Goal: Navigation & Orientation: Find specific page/section

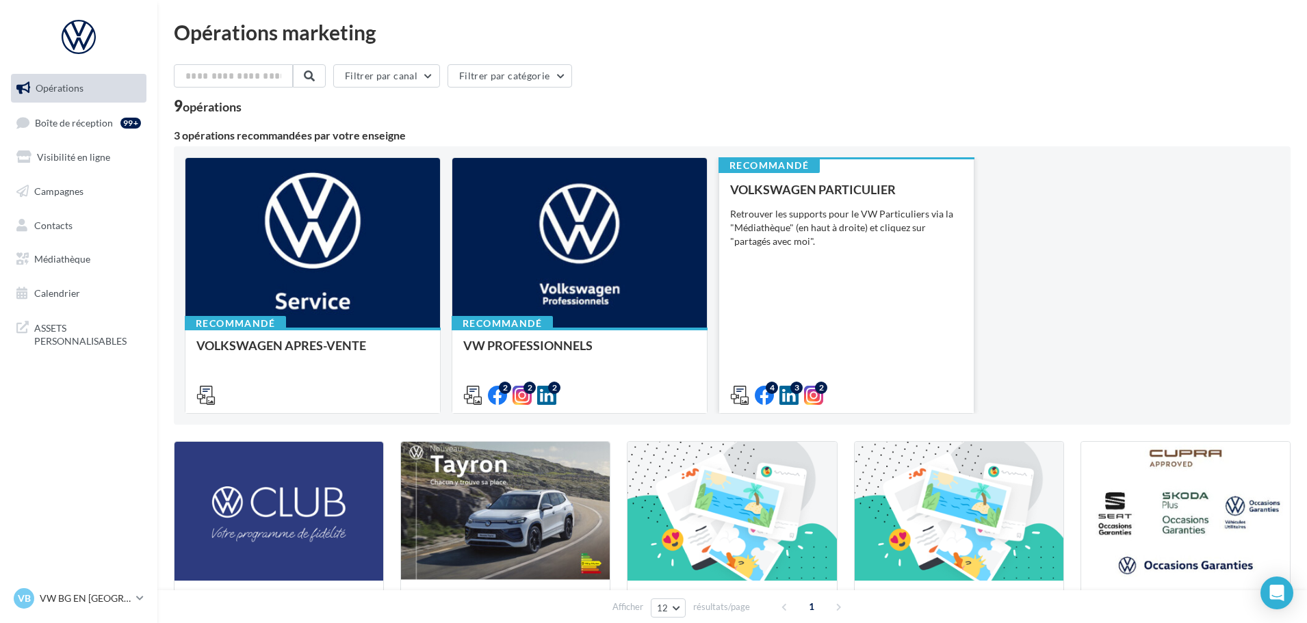
click at [842, 324] on div "VOLKSWAGEN PARTICULIER Retrouver les supports pour le VW Particuliers via la "M…" at bounding box center [846, 292] width 233 height 218
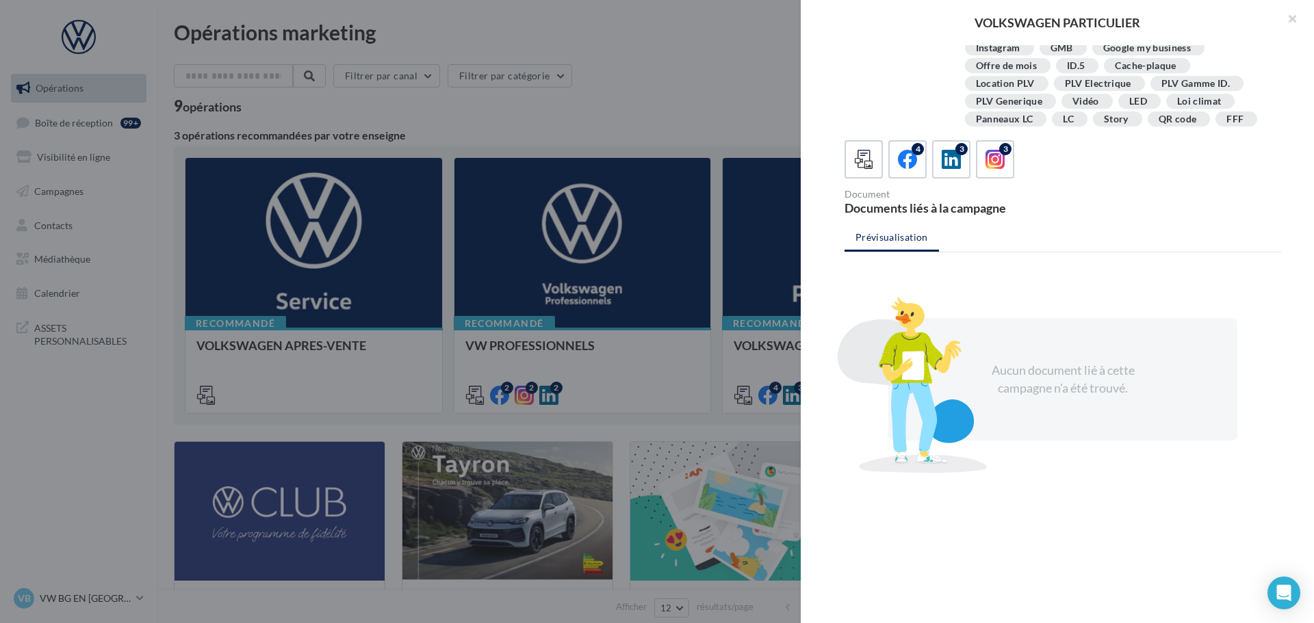
scroll to position [249, 0]
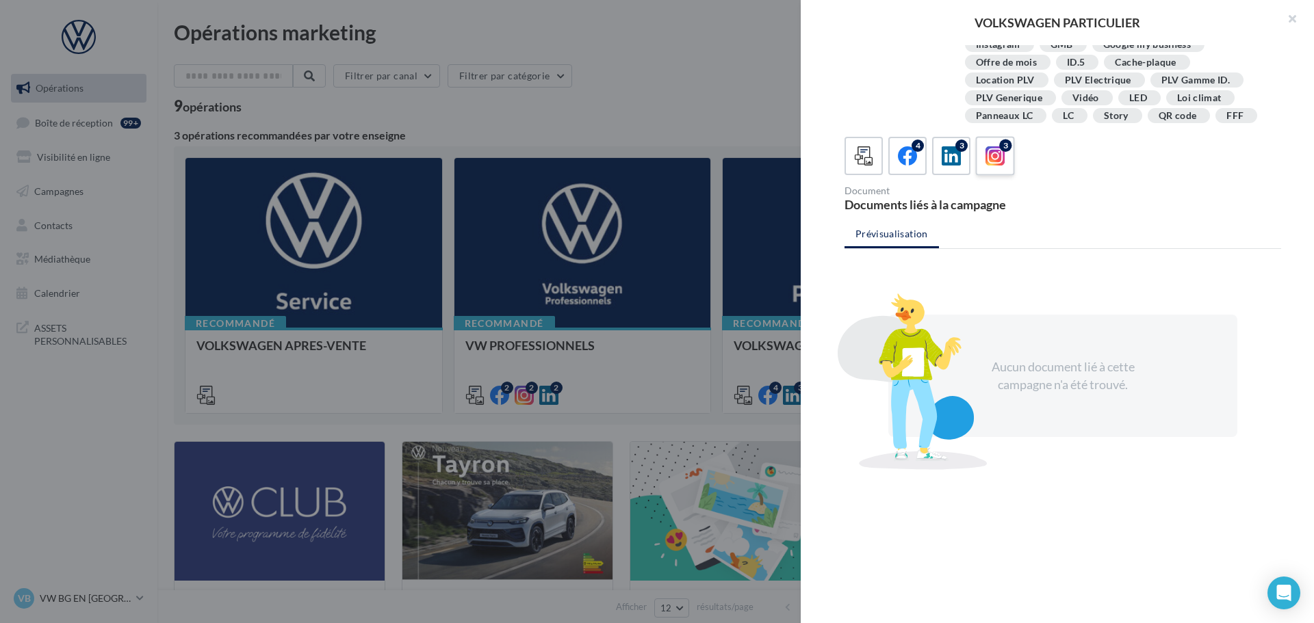
click at [985, 148] on icon at bounding box center [995, 156] width 20 height 20
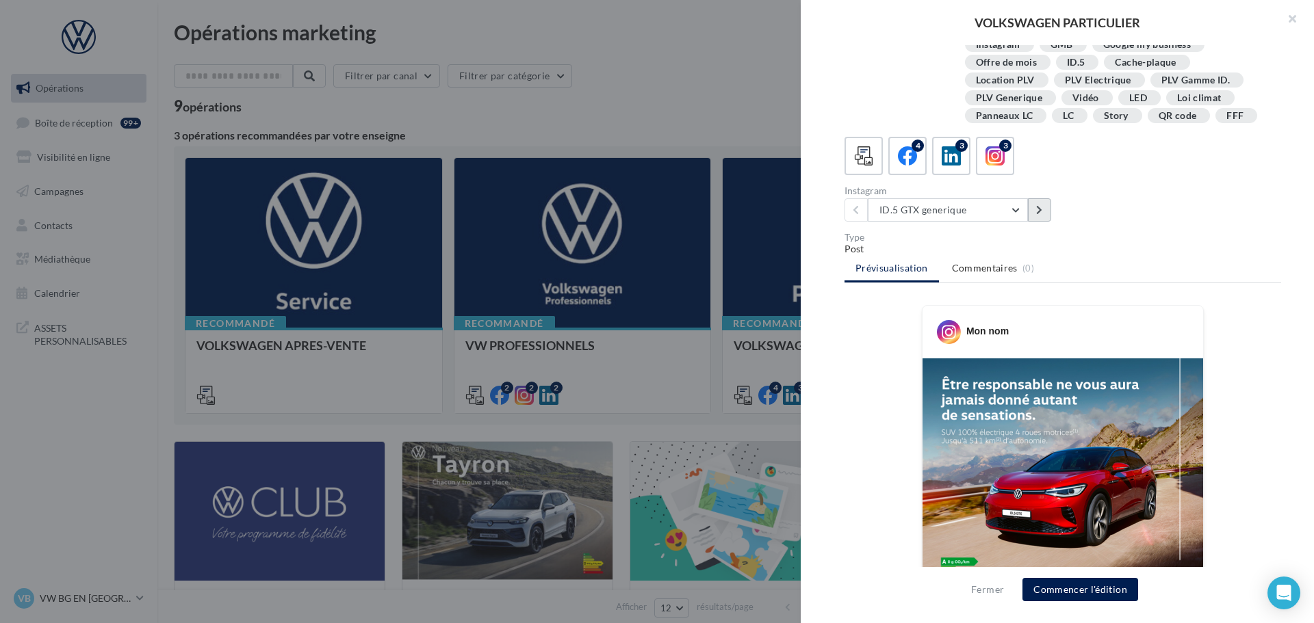
click at [1044, 208] on button at bounding box center [1039, 209] width 23 height 23
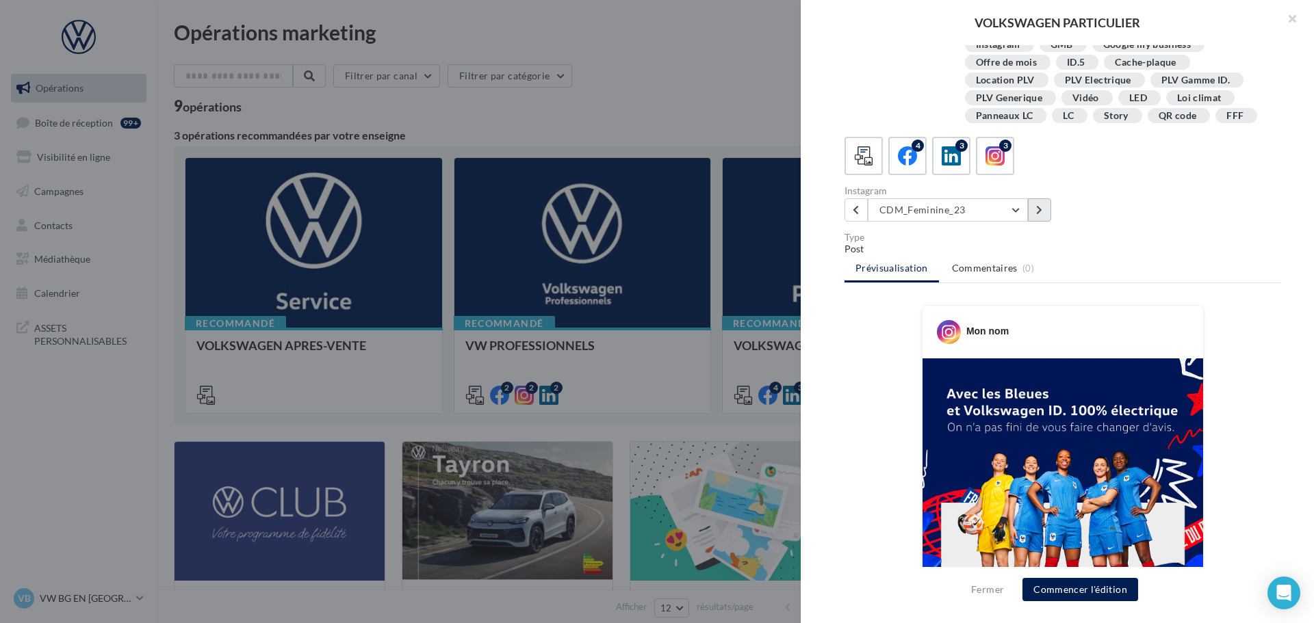
click at [1044, 208] on button at bounding box center [1039, 209] width 23 height 23
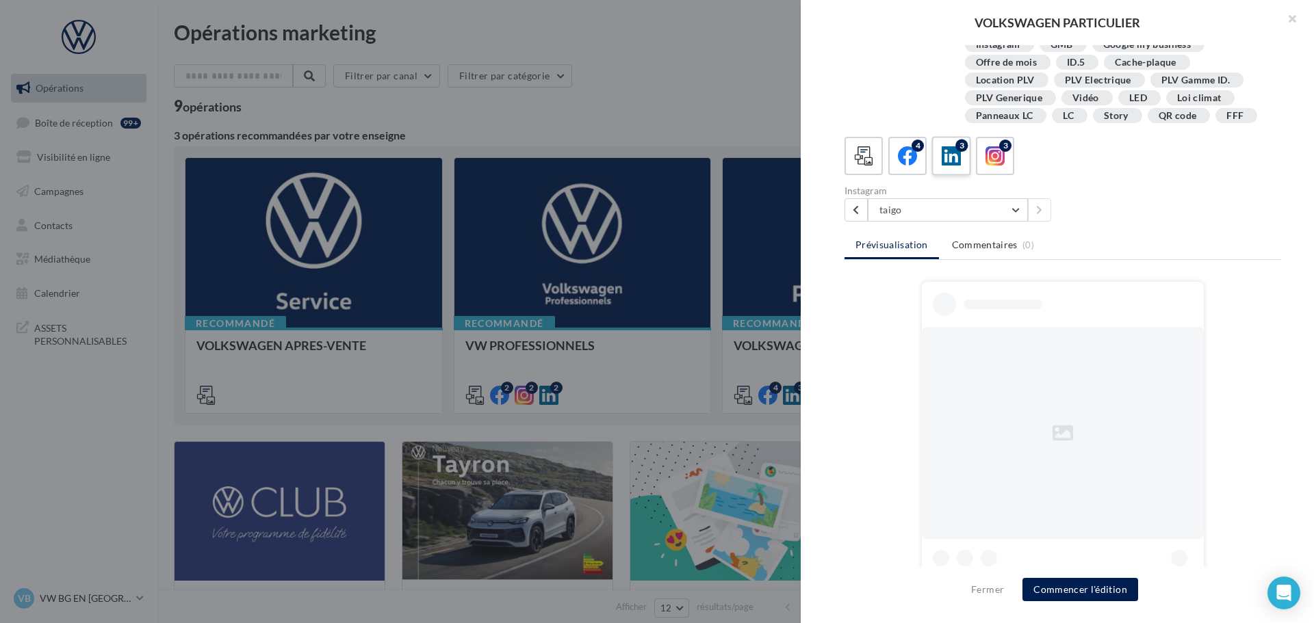
click at [948, 161] on icon at bounding box center [952, 156] width 20 height 20
click at [902, 151] on icon at bounding box center [908, 156] width 20 height 20
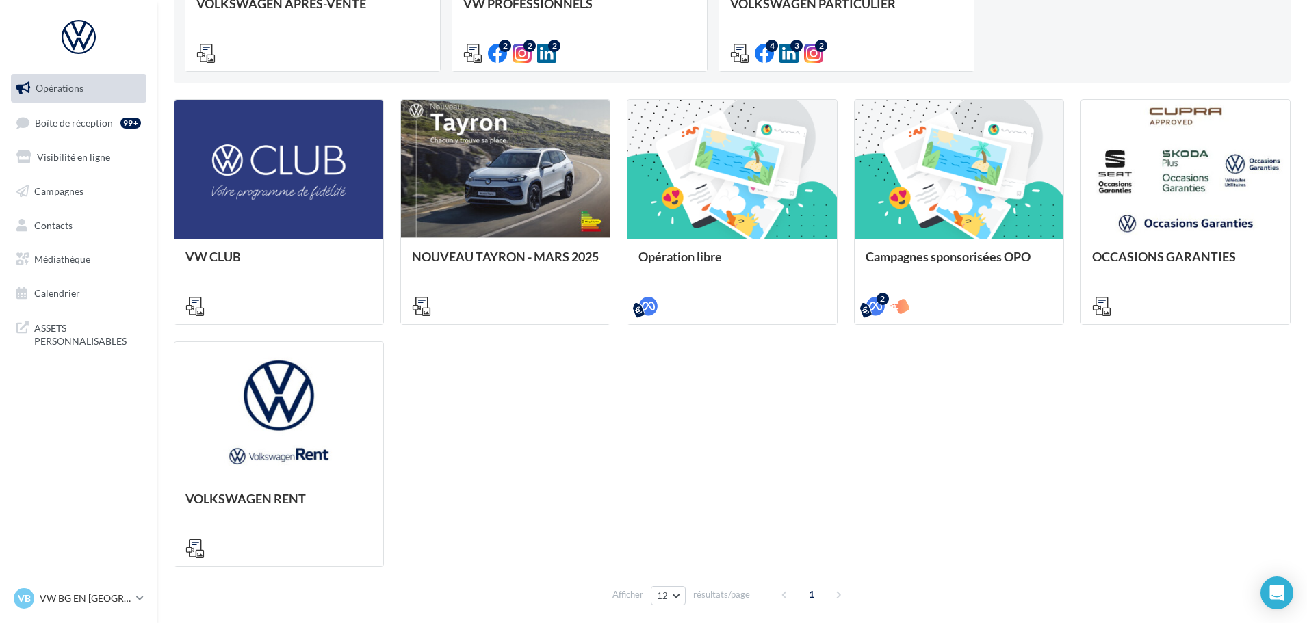
scroll to position [400, 0]
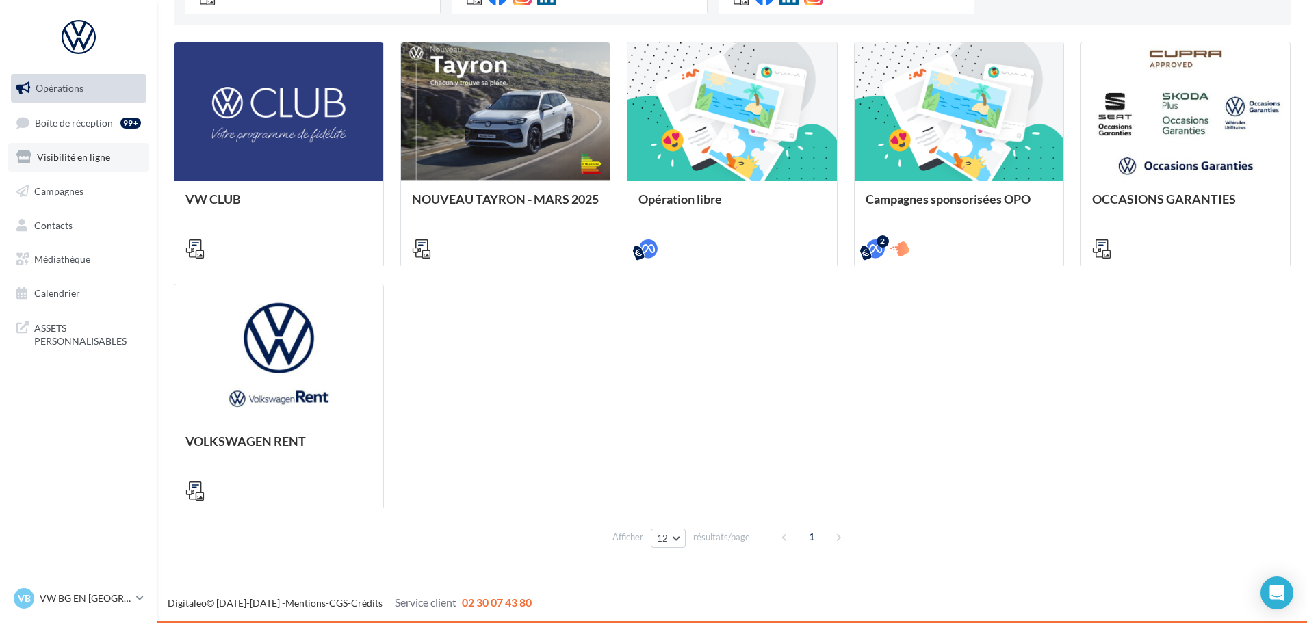
click at [89, 159] on span "Visibilité en ligne" at bounding box center [73, 157] width 73 height 12
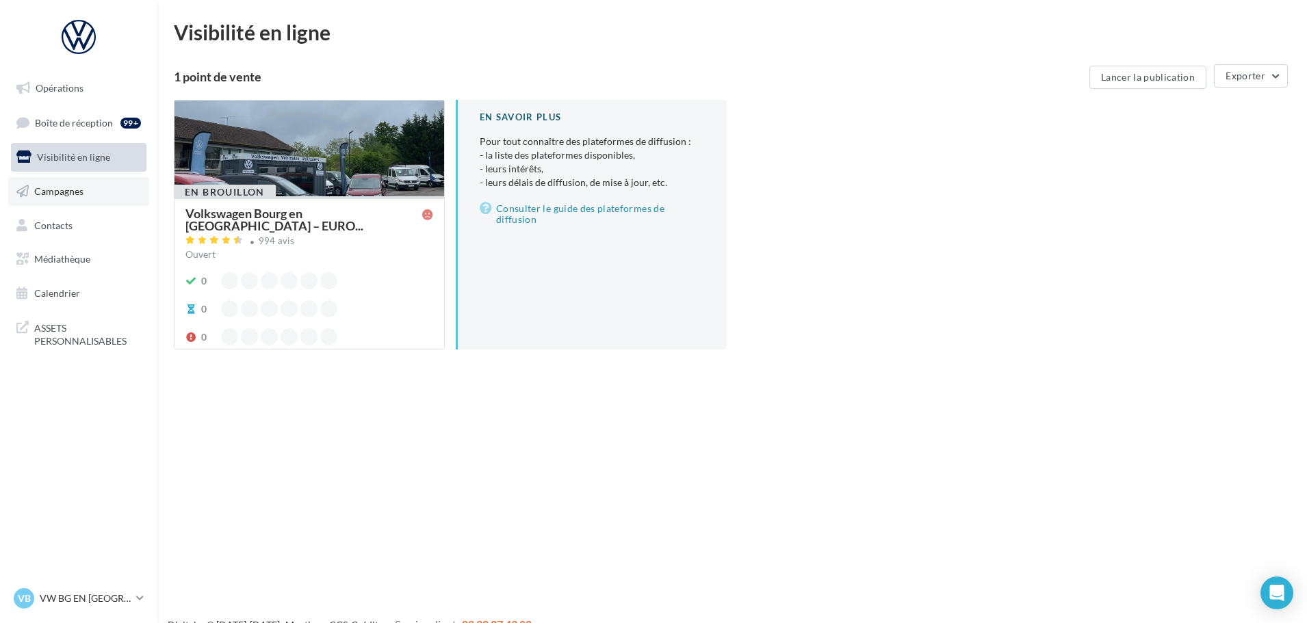
click at [87, 192] on link "Campagnes" at bounding box center [78, 191] width 141 height 29
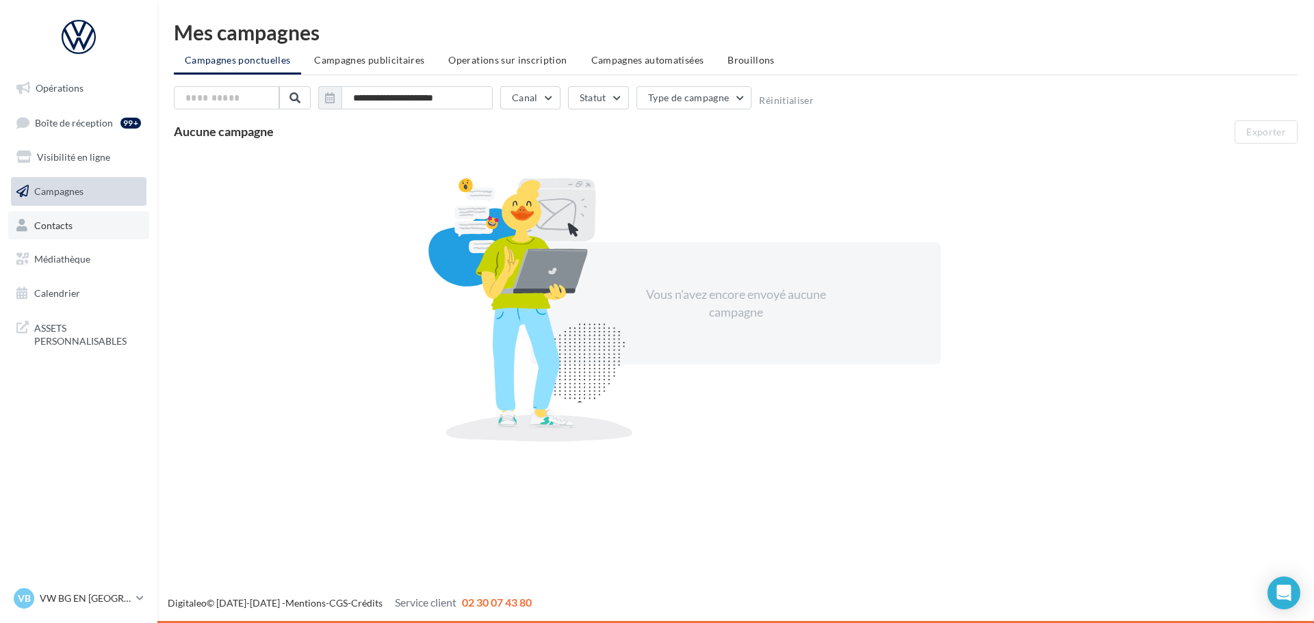
click at [90, 222] on link "Contacts" at bounding box center [78, 225] width 141 height 29
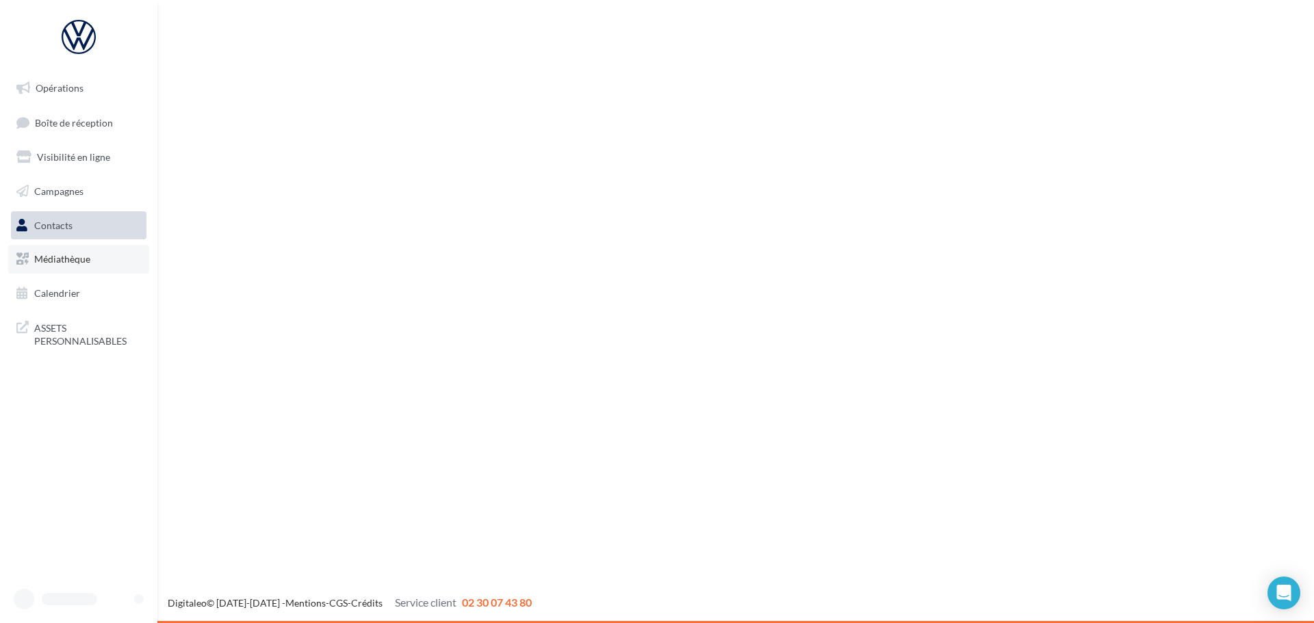
click at [91, 254] on link "Médiathèque" at bounding box center [78, 259] width 141 height 29
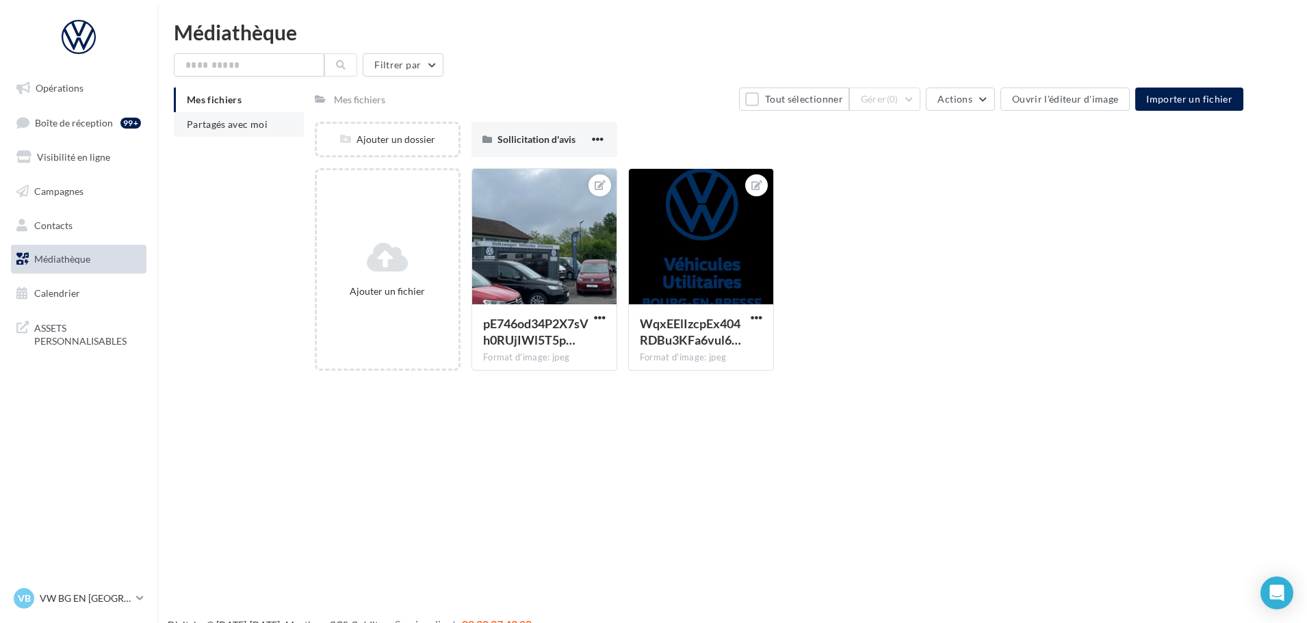
click at [258, 120] on span "Partagés avec moi" at bounding box center [227, 124] width 81 height 12
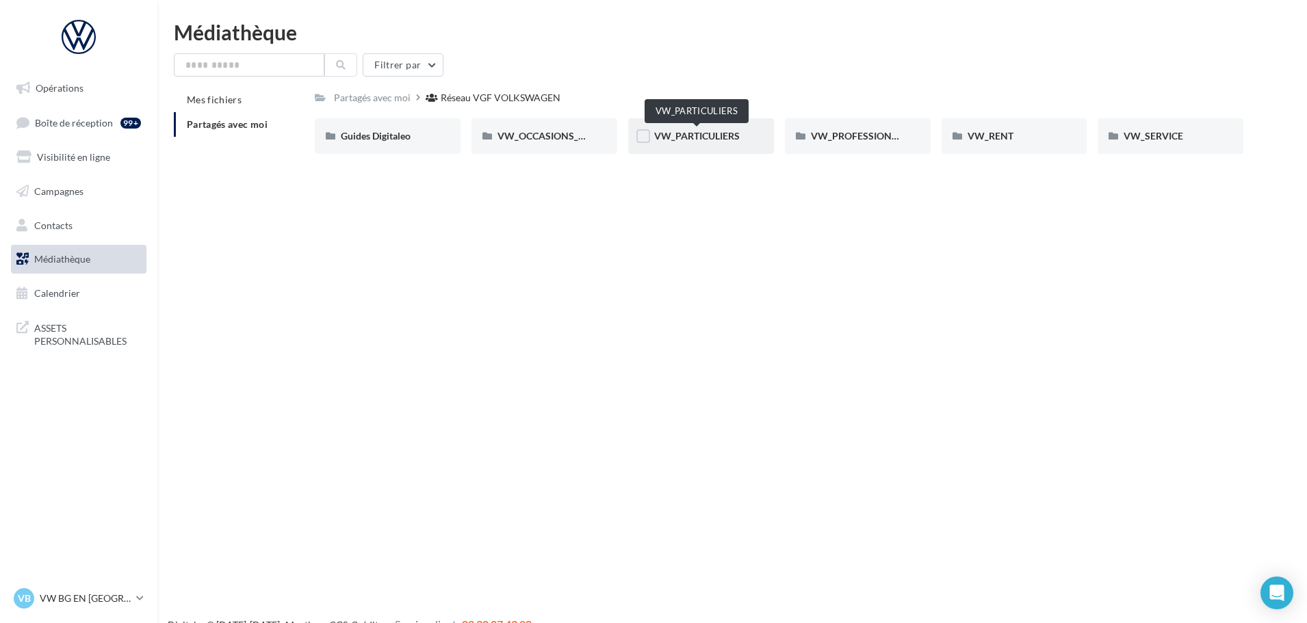
click at [719, 140] on span "VW_PARTICULIERS" at bounding box center [697, 136] width 86 height 12
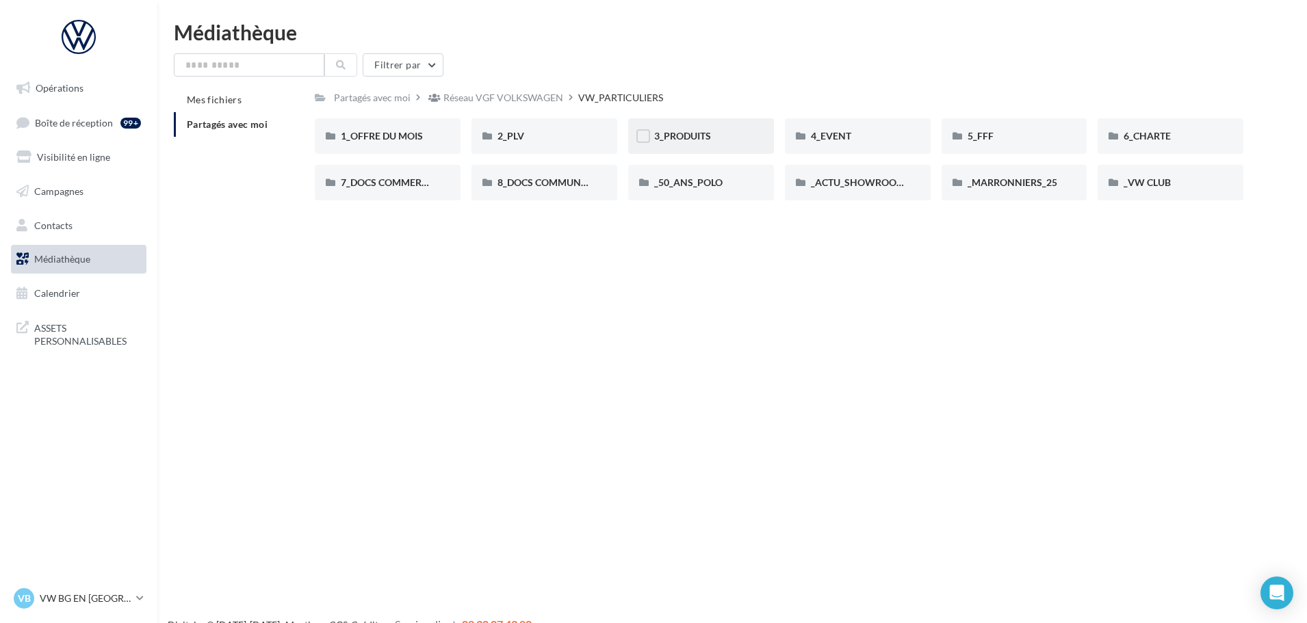
click at [745, 136] on div "3_PRODUITS" at bounding box center [701, 136] width 94 height 14
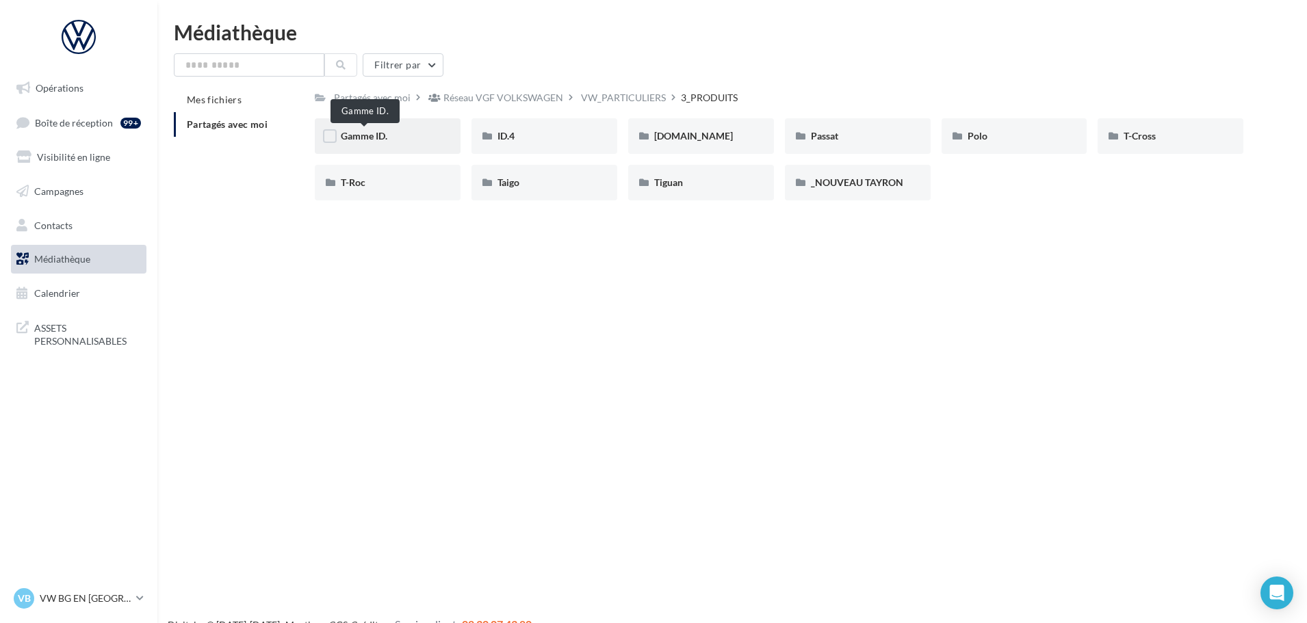
click at [383, 133] on span "Gamme ID." at bounding box center [364, 136] width 47 height 12
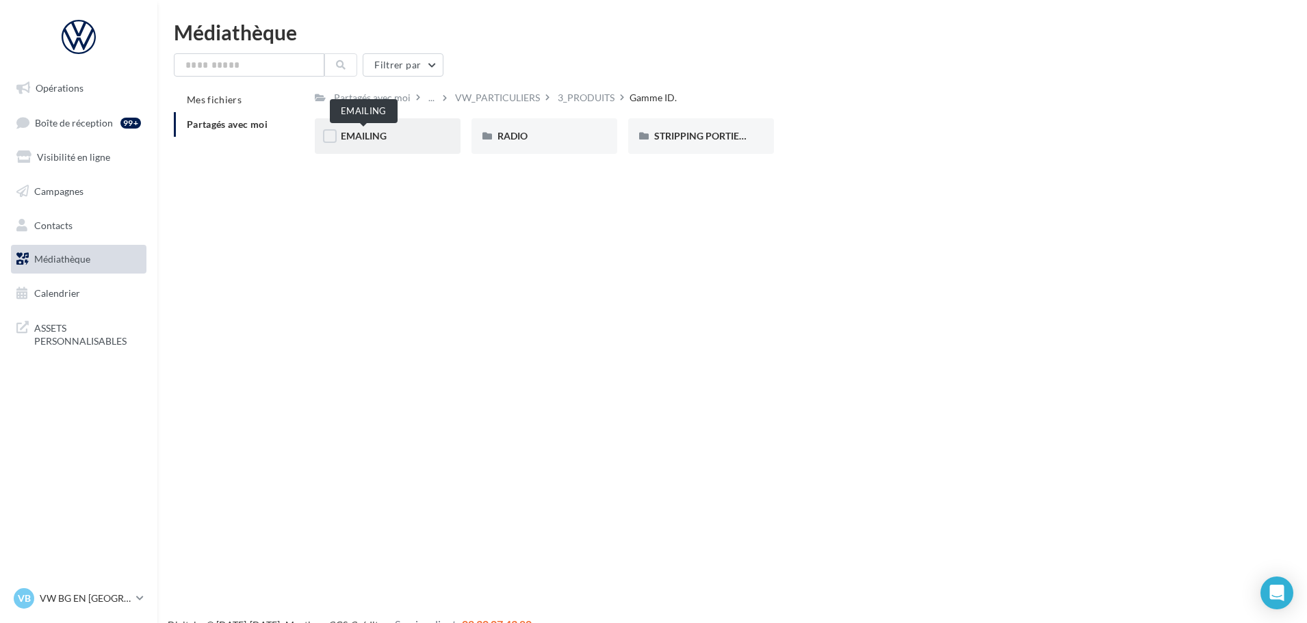
click at [382, 134] on span "EMAILING" at bounding box center [364, 136] width 46 height 12
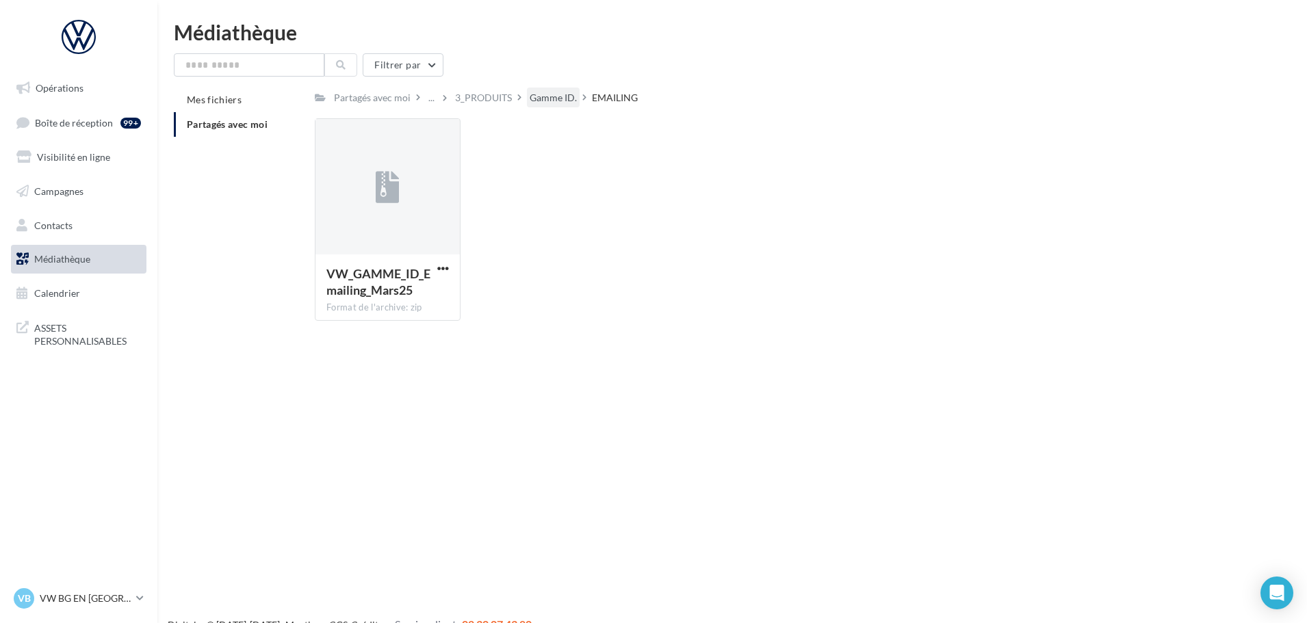
click at [553, 92] on div "Gamme ID." at bounding box center [553, 98] width 47 height 14
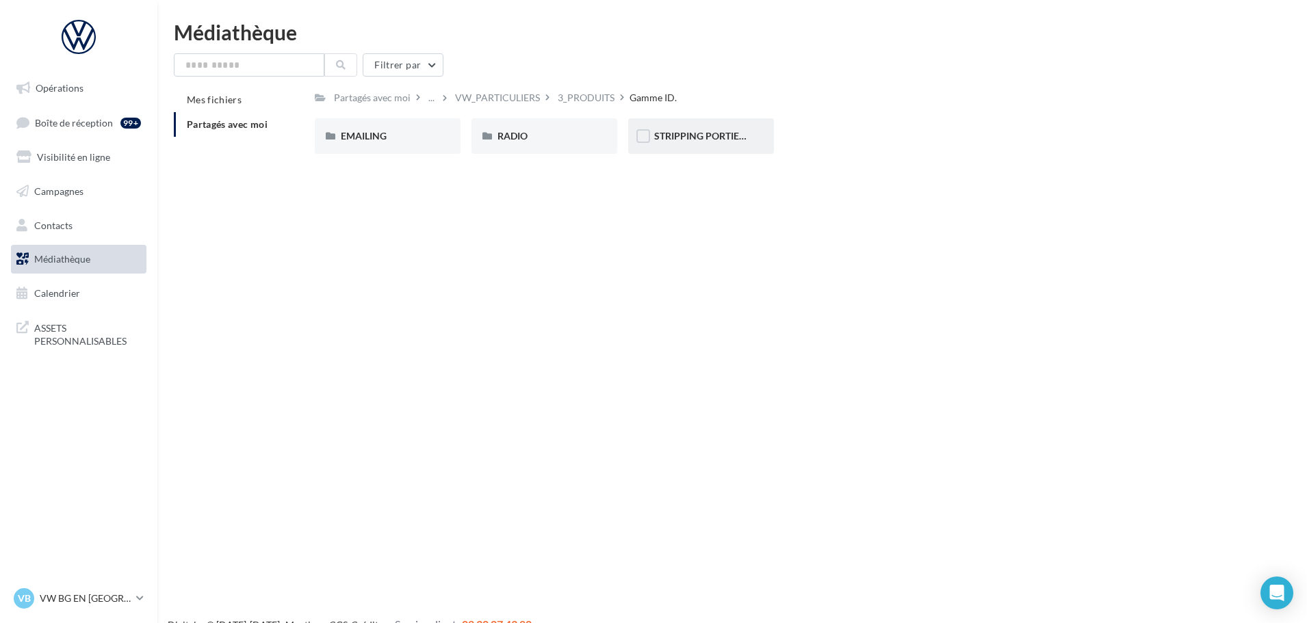
click at [717, 148] on div "STRIPPING PORTIERES" at bounding box center [701, 136] width 146 height 36
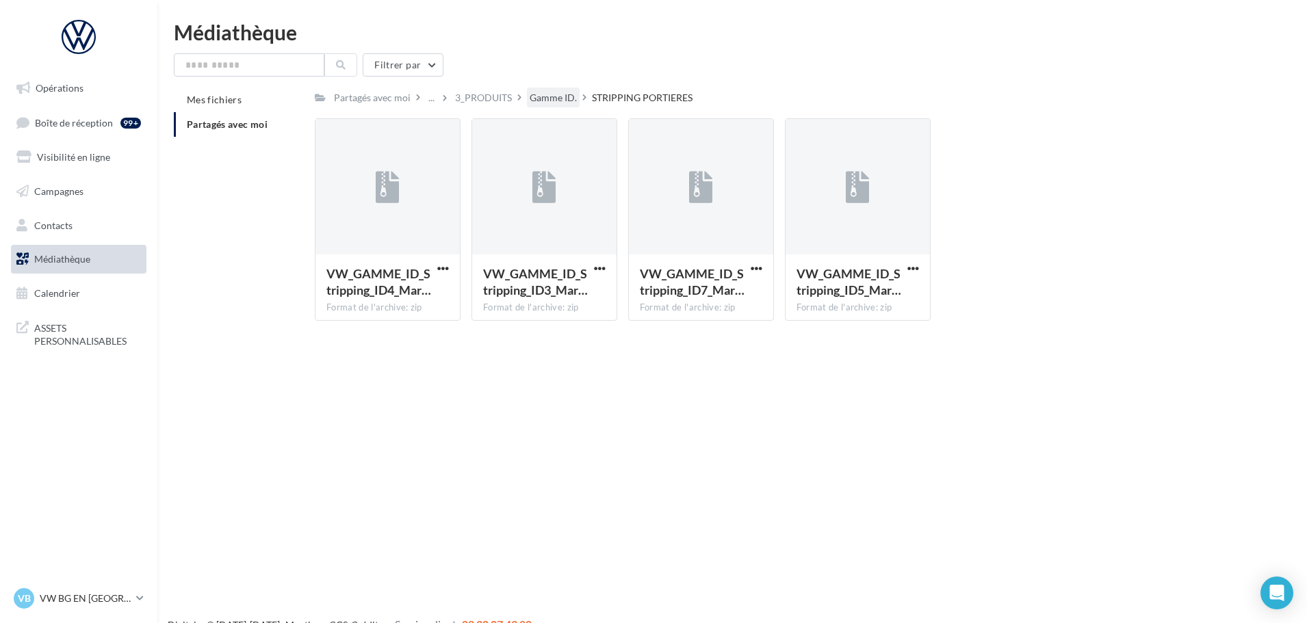
click at [540, 92] on div "Gamme ID." at bounding box center [553, 98] width 47 height 14
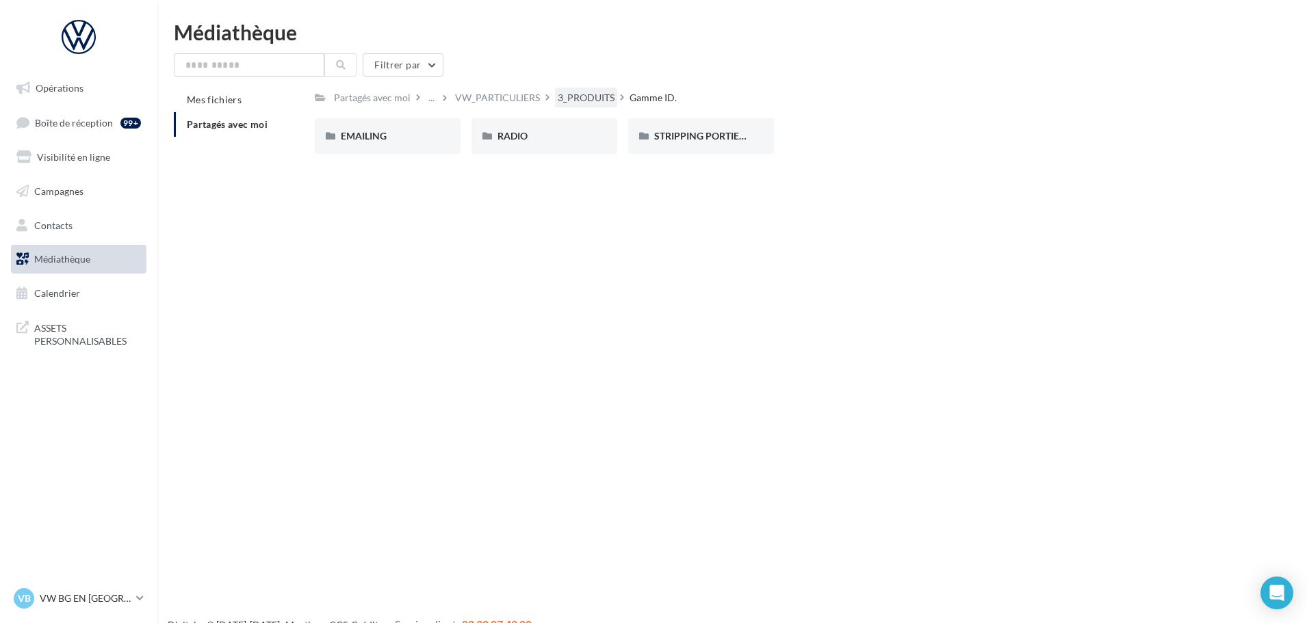
click at [568, 90] on div "3_PRODUITS" at bounding box center [586, 98] width 62 height 20
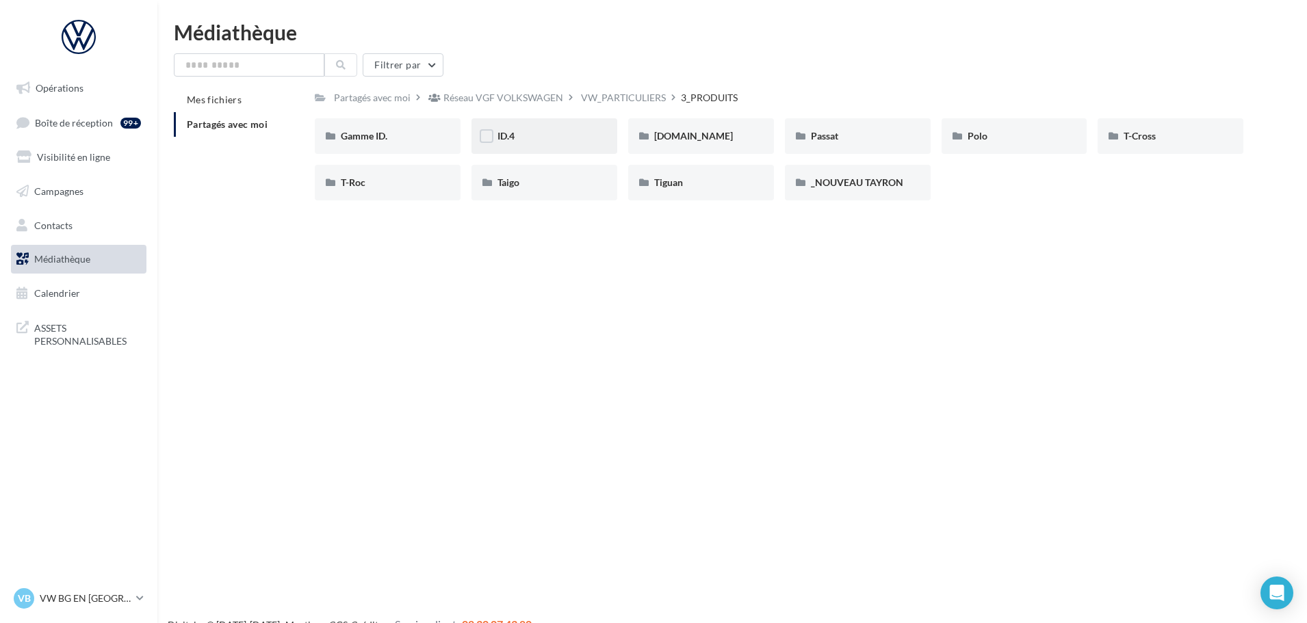
click at [569, 138] on div "ID.4" at bounding box center [544, 136] width 94 height 14
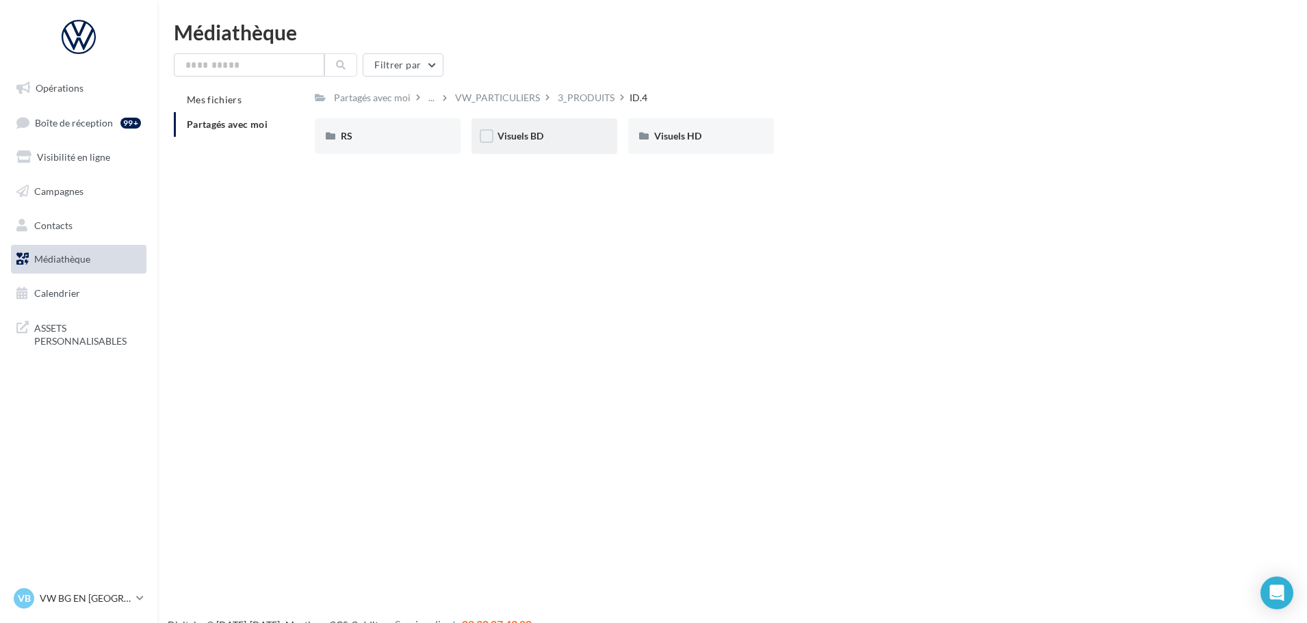
click at [567, 138] on div "Visuels BD" at bounding box center [544, 136] width 94 height 14
